Goal: Transaction & Acquisition: Purchase product/service

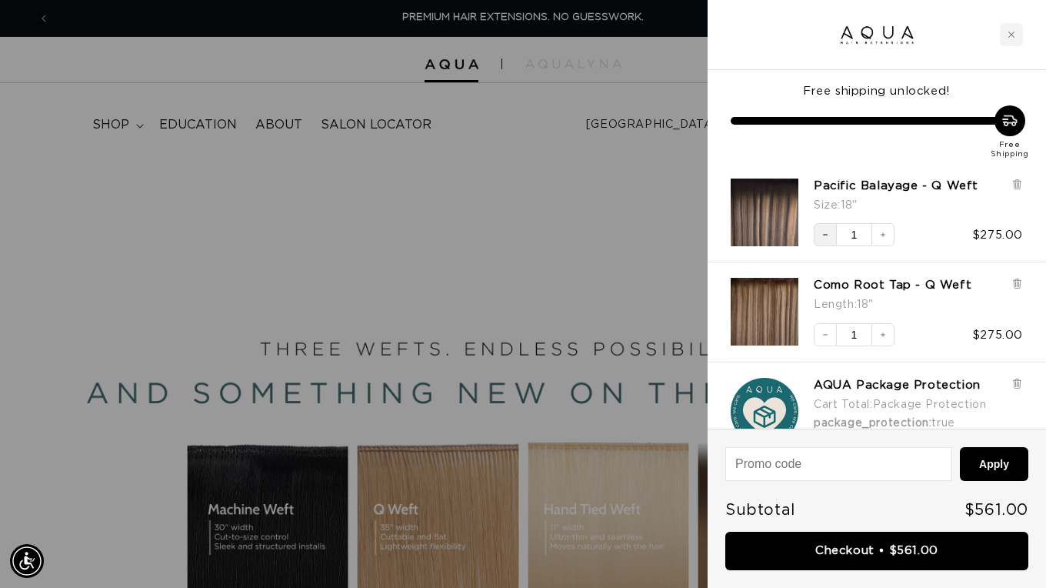
click at [827, 238] on icon "Decrease quantity" at bounding box center [825, 234] width 9 height 9
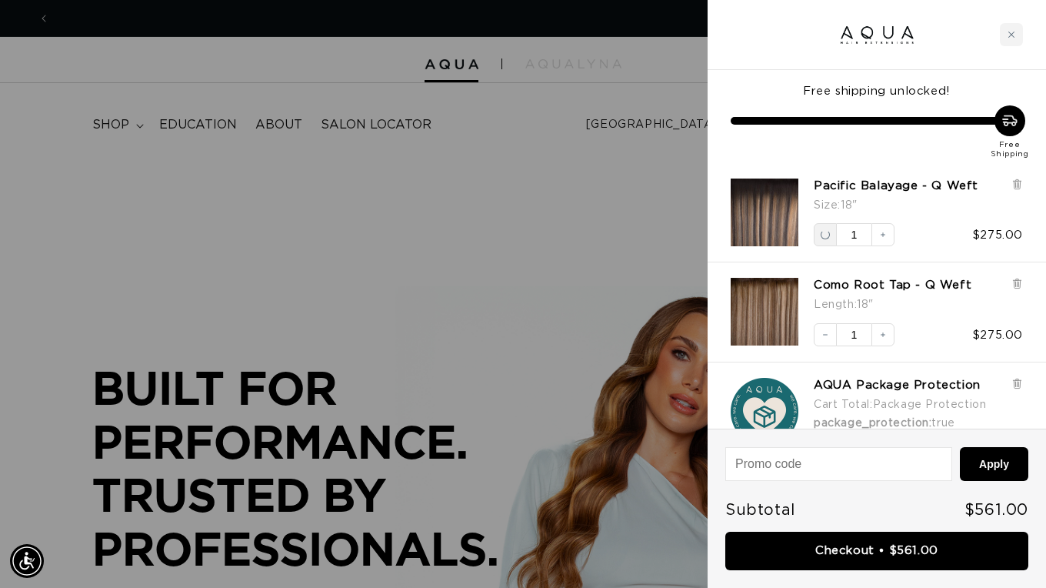
scroll to position [0, 1874]
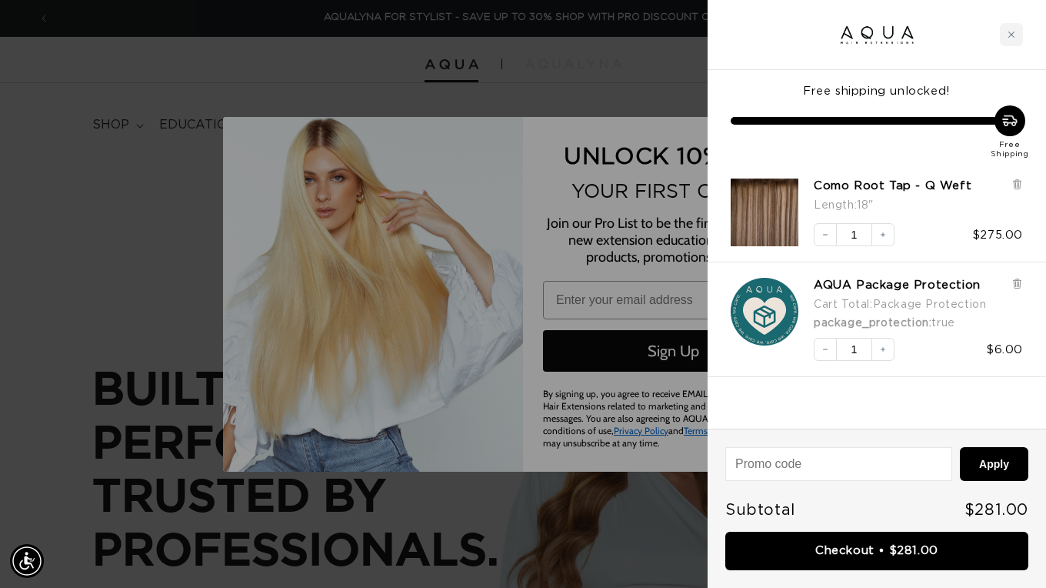
click at [1018, 182] on icon at bounding box center [1017, 185] width 6 height 8
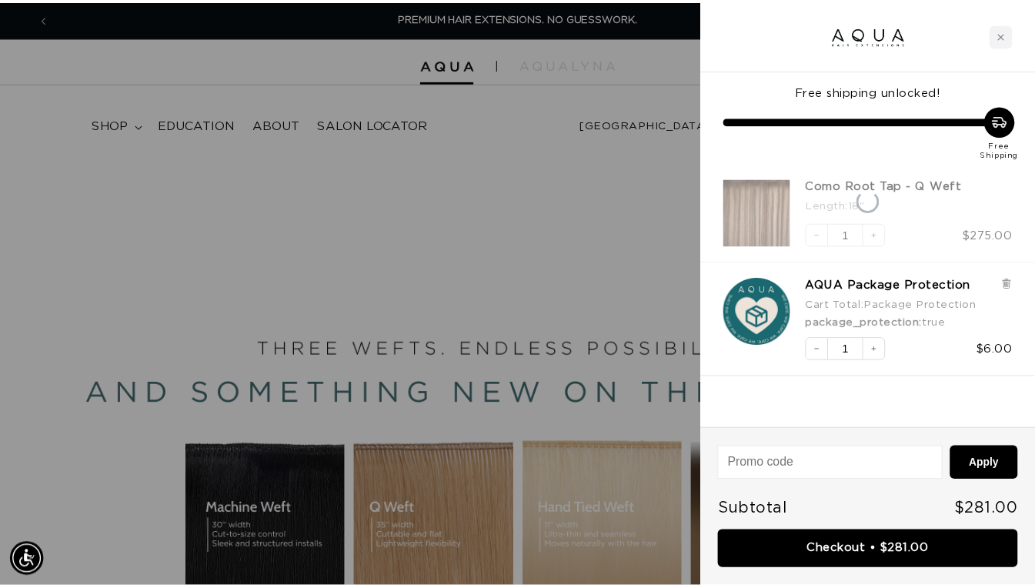
scroll to position [0, 937]
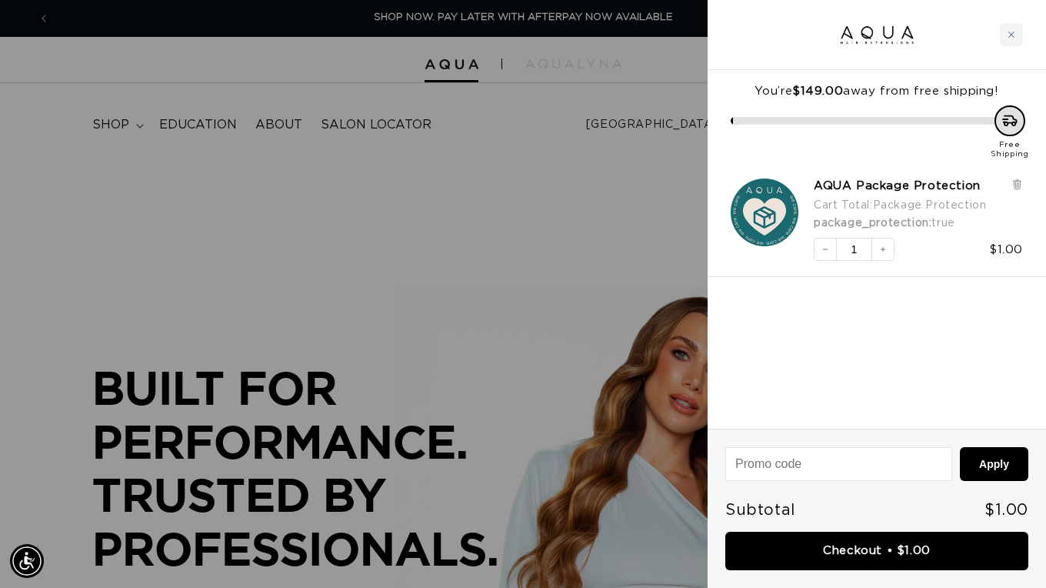
click at [1012, 38] on icon "Close cart" at bounding box center [1012, 35] width 8 height 8
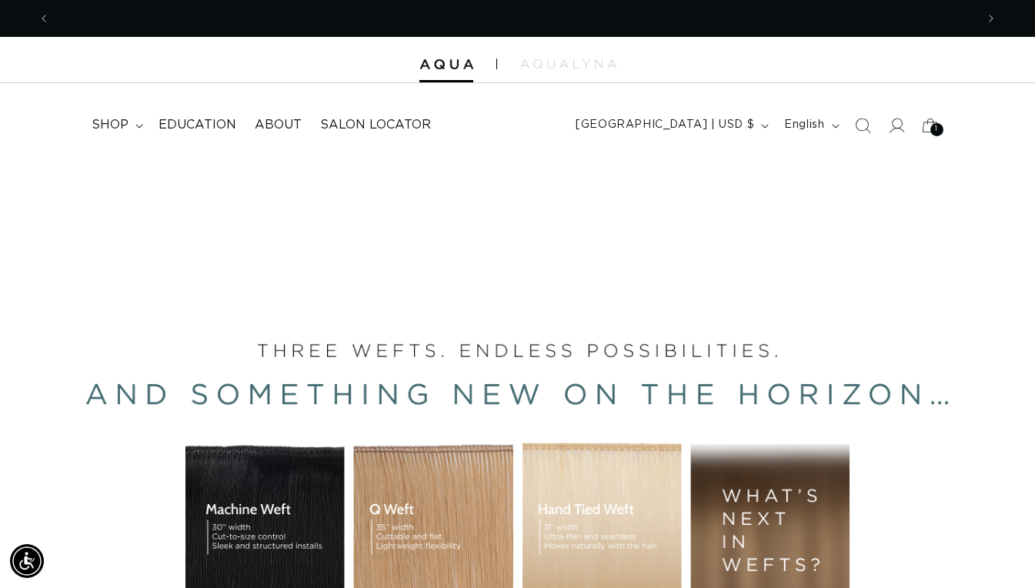
scroll to position [0, 926]
click at [109, 122] on span "shop" at bounding box center [110, 125] width 37 height 16
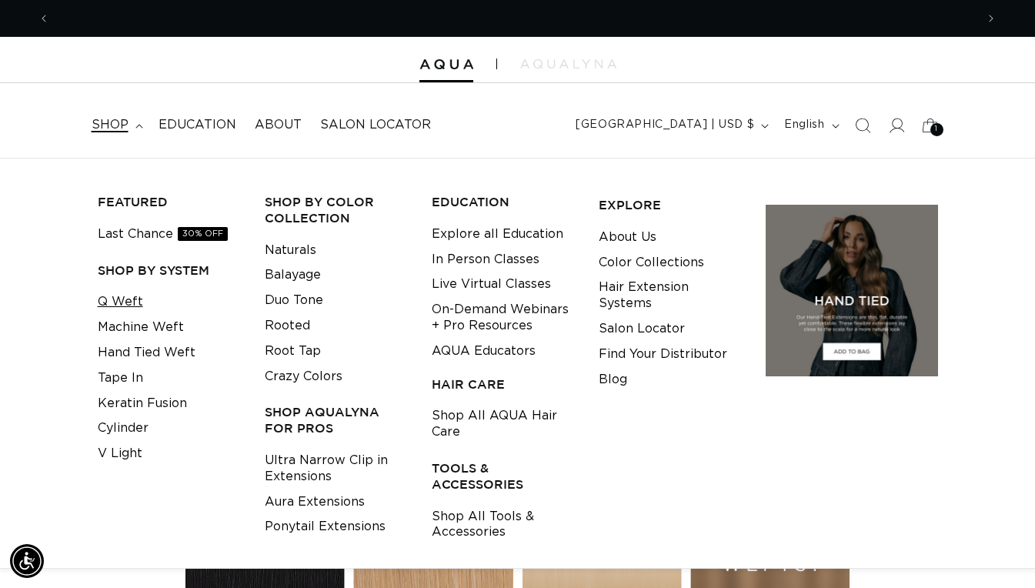
scroll to position [0, 1851]
click at [128, 312] on link "Q Weft" at bounding box center [120, 301] width 45 height 25
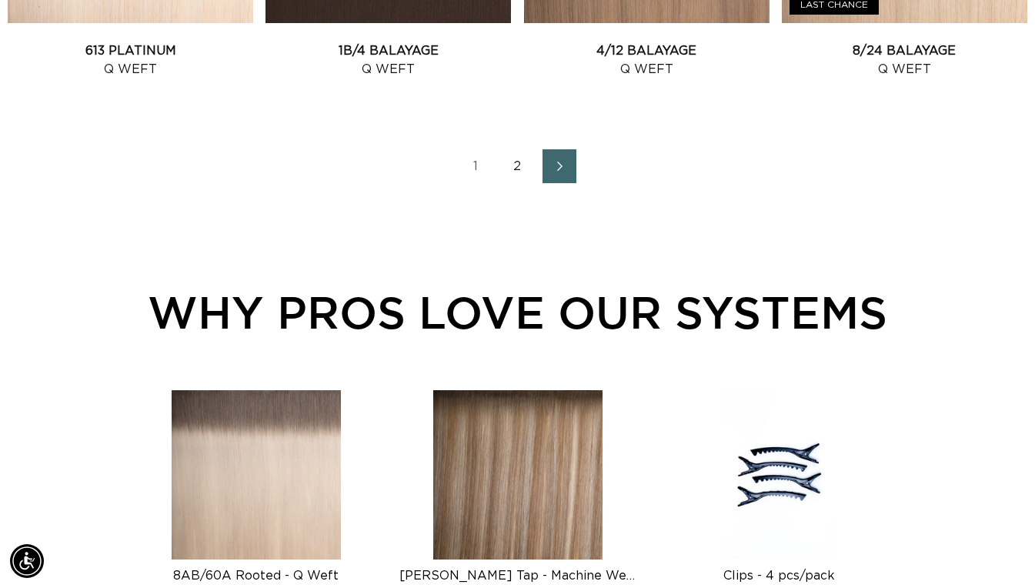
scroll to position [1967, 0]
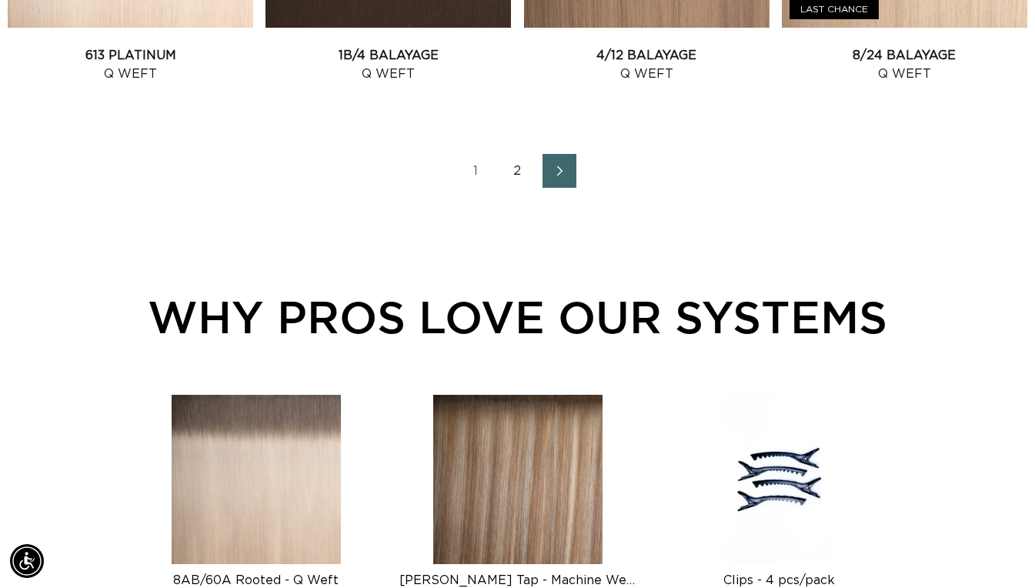
click at [566, 161] on link "Next page" at bounding box center [559, 171] width 34 height 34
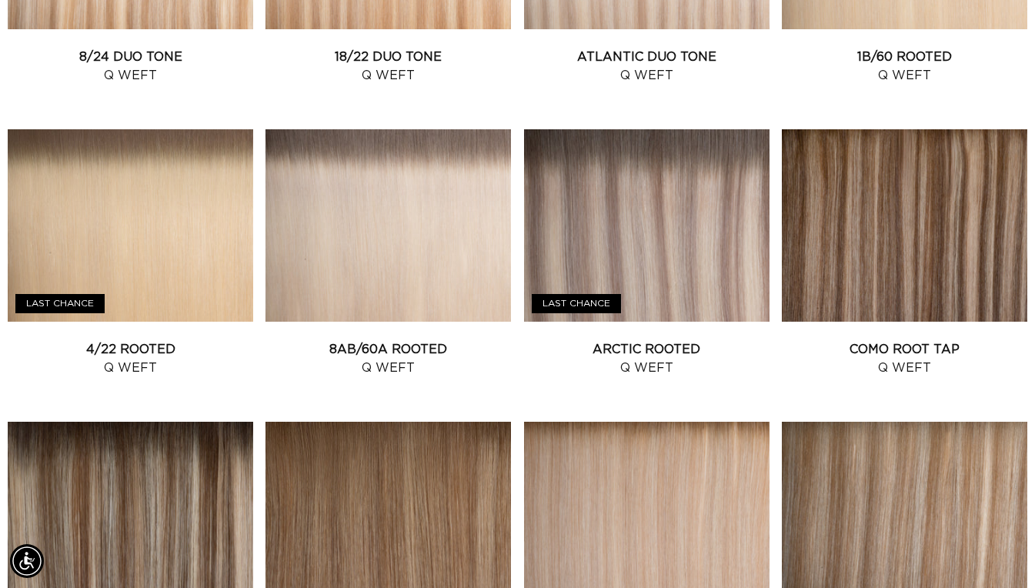
scroll to position [1088, 0]
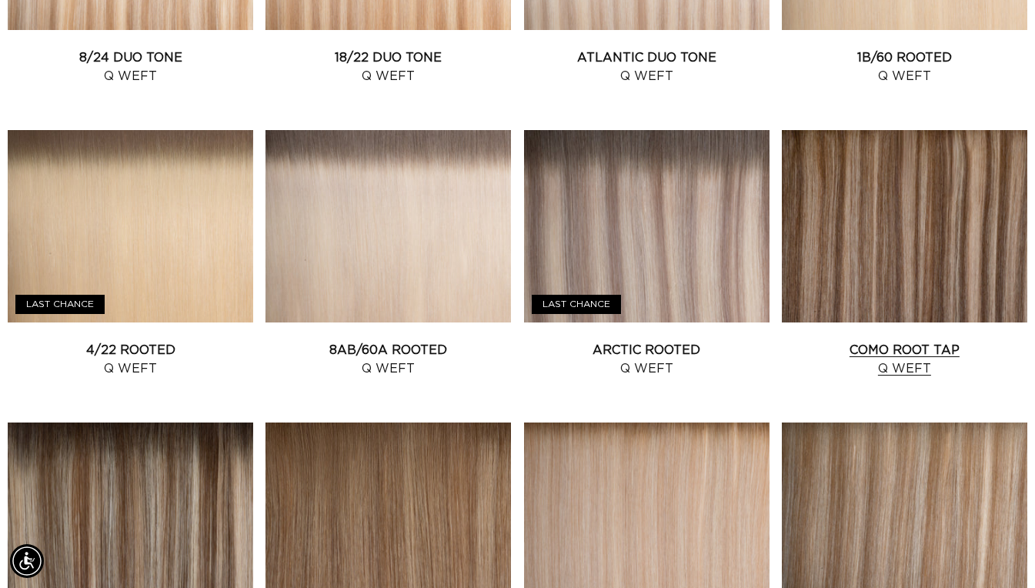
click at [837, 341] on link "Como Root Tap Q Weft" at bounding box center [904, 359] width 245 height 37
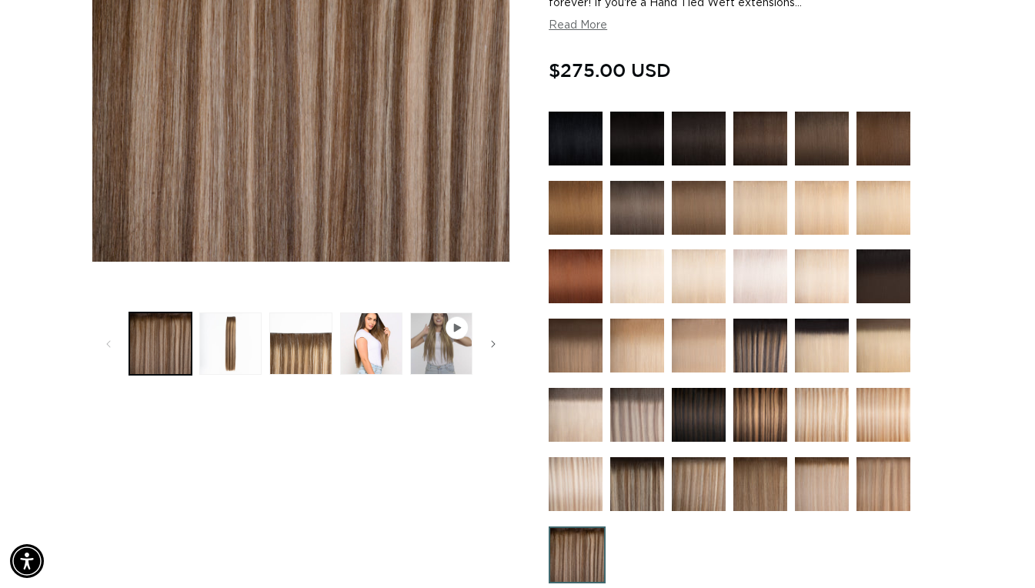
scroll to position [0, 926]
click at [743, 415] on img at bounding box center [760, 415] width 54 height 54
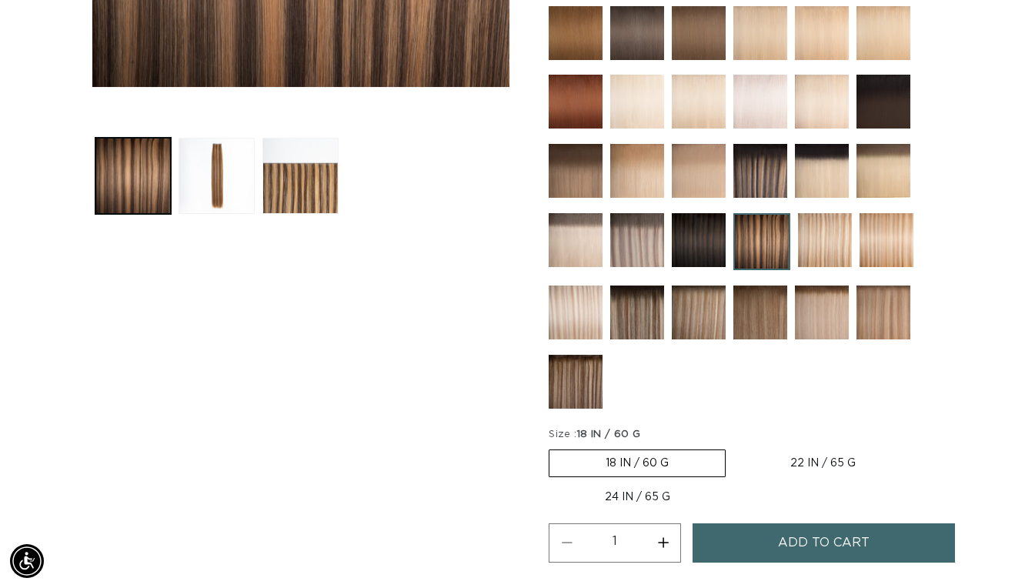
scroll to position [0, 1851]
click at [846, 539] on span "Add to cart" at bounding box center [824, 542] width 92 height 39
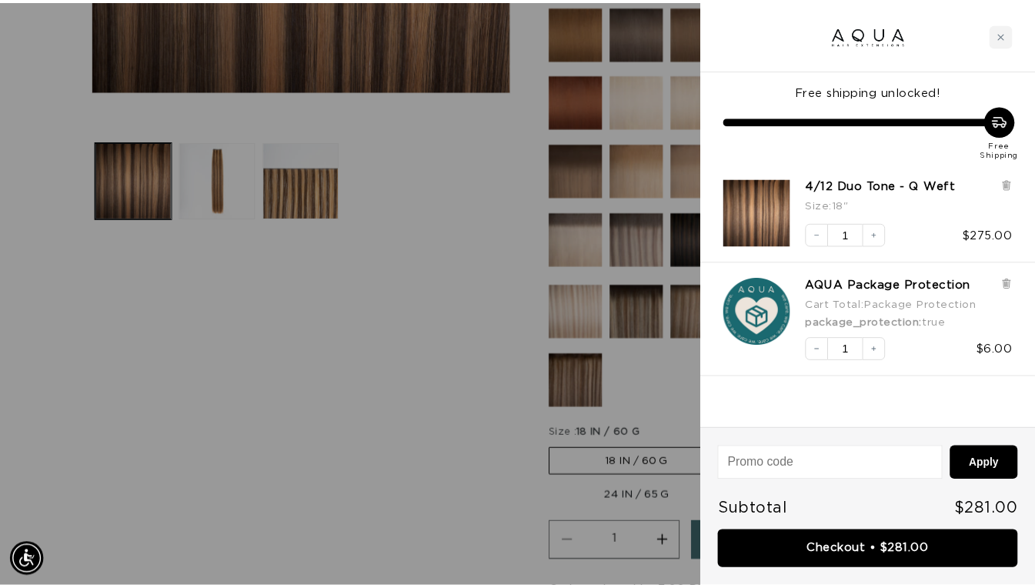
scroll to position [0, 937]
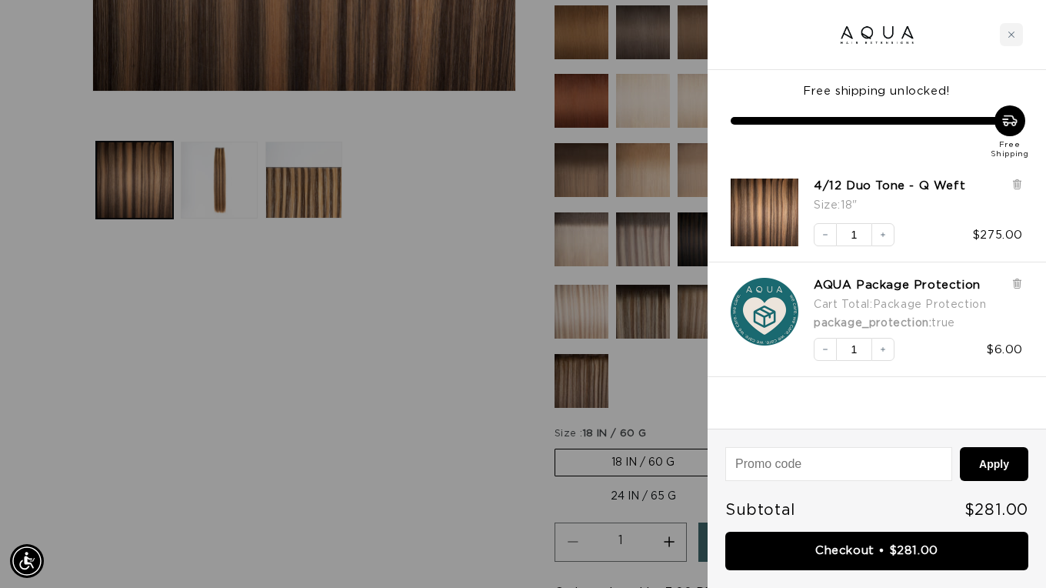
click at [445, 437] on div at bounding box center [523, 294] width 1046 height 588
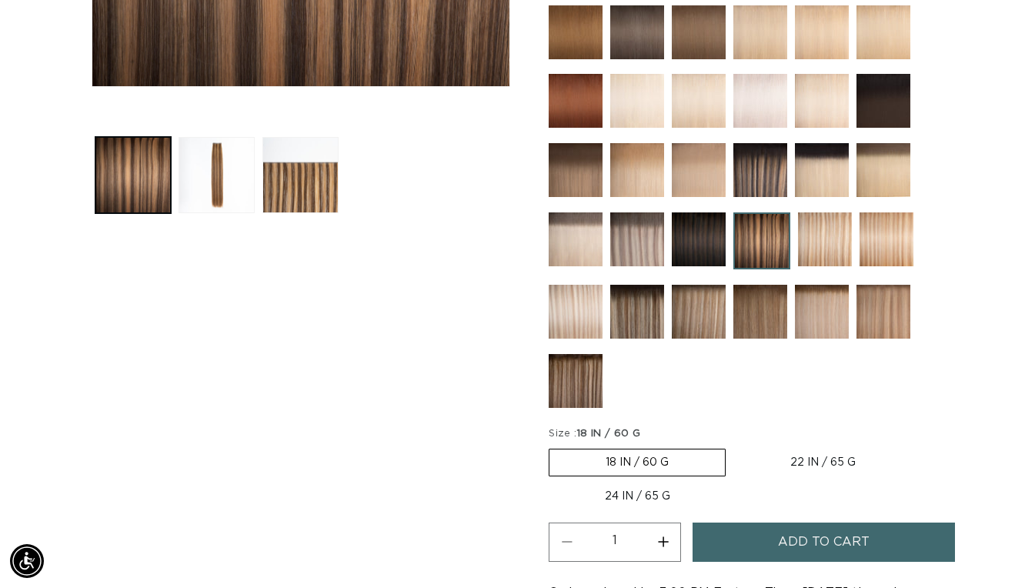
scroll to position [0, 926]
click at [889, 98] on img at bounding box center [883, 101] width 54 height 54
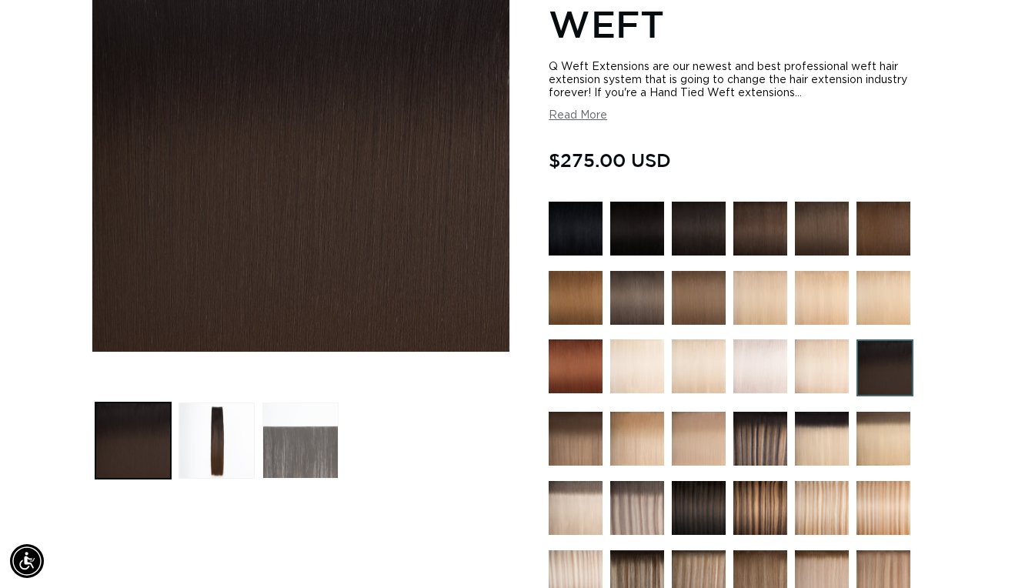
scroll to position [0, 1851]
click at [226, 460] on button "Load image 2 in gallery view" at bounding box center [216, 440] width 76 height 76
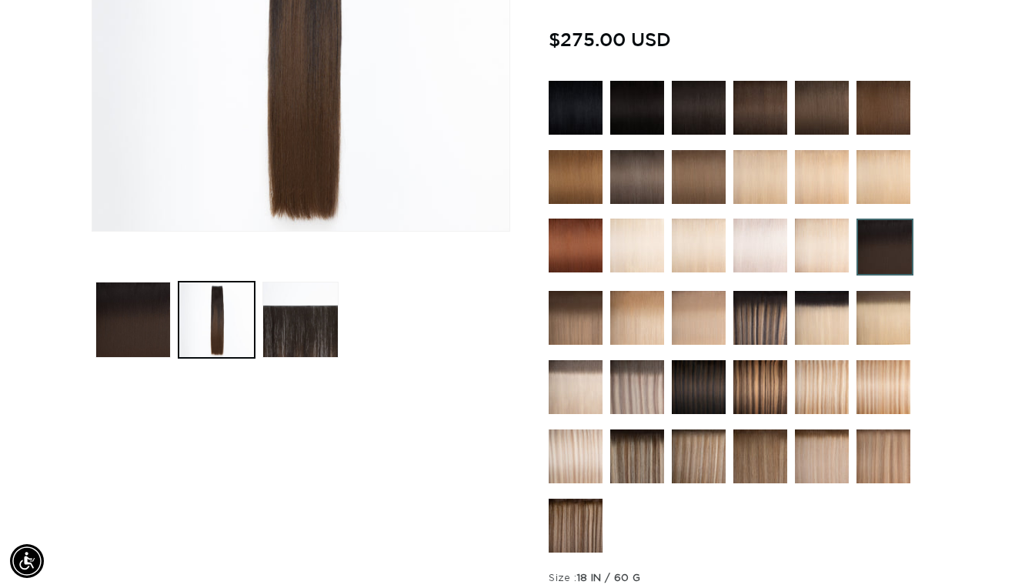
scroll to position [0, 0]
click at [691, 402] on img at bounding box center [699, 387] width 54 height 54
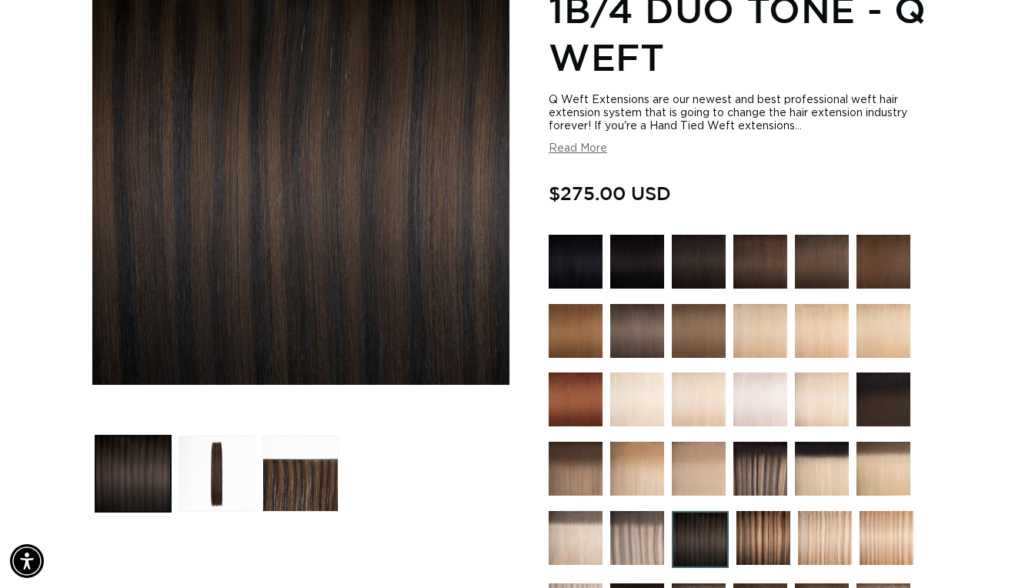
scroll to position [0, 926]
click at [873, 410] on img at bounding box center [883, 399] width 54 height 54
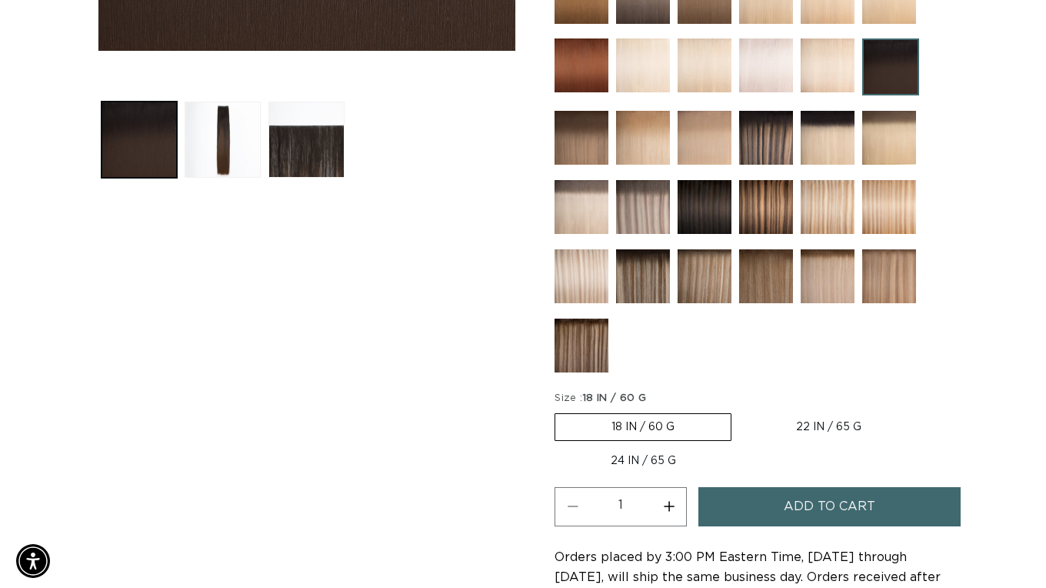
scroll to position [579, 0]
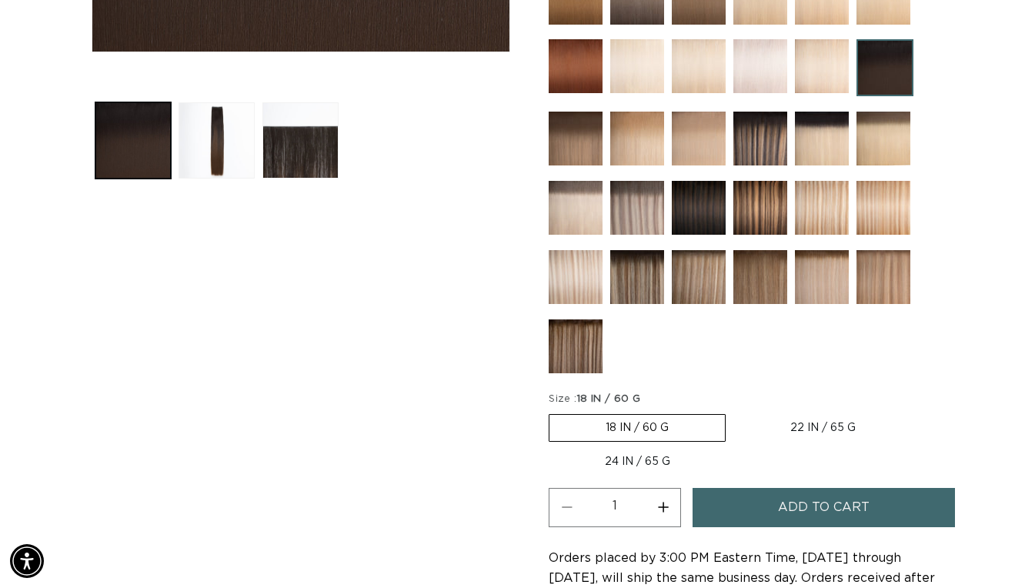
click at [828, 495] on span "Add to cart" at bounding box center [824, 507] width 92 height 39
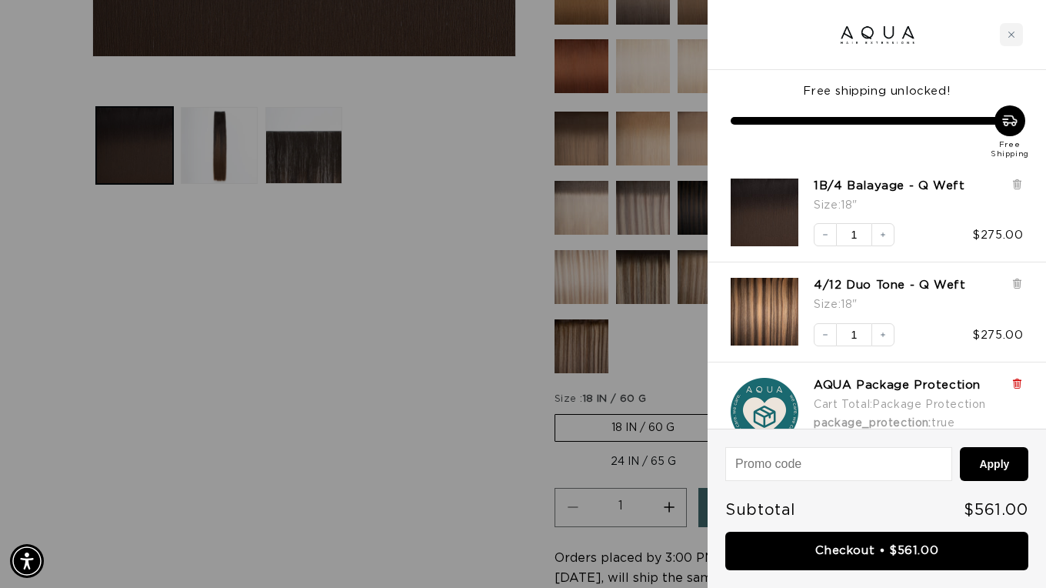
scroll to position [0, 0]
click at [1017, 385] on icon at bounding box center [1017, 384] width 6 height 8
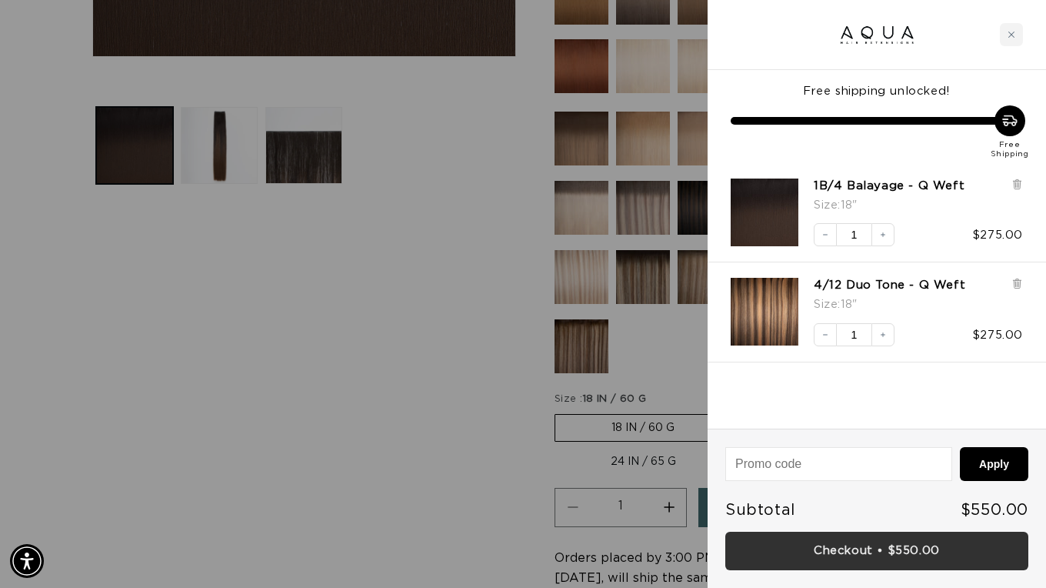
scroll to position [0, 1874]
click at [846, 559] on link "Checkout • $550.00" at bounding box center [877, 551] width 303 height 39
